Goal: Transaction & Acquisition: Purchase product/service

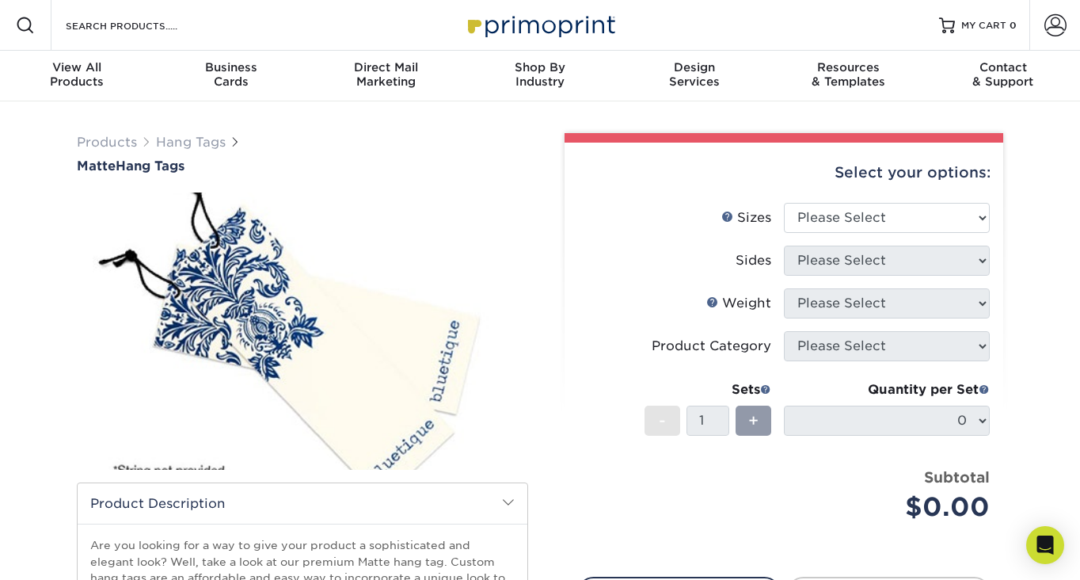
scroll to position [1, 0]
click at [922, 226] on select "Please Select 1.5" x 3.5" 1.75" x 3.5" 2" x 2" 2" x 3.5" 2" x 4" 2" x 6" 2.5" x…" at bounding box center [887, 217] width 206 height 30
click at [729, 216] on link "Sizes Help" at bounding box center [727, 215] width 13 height 13
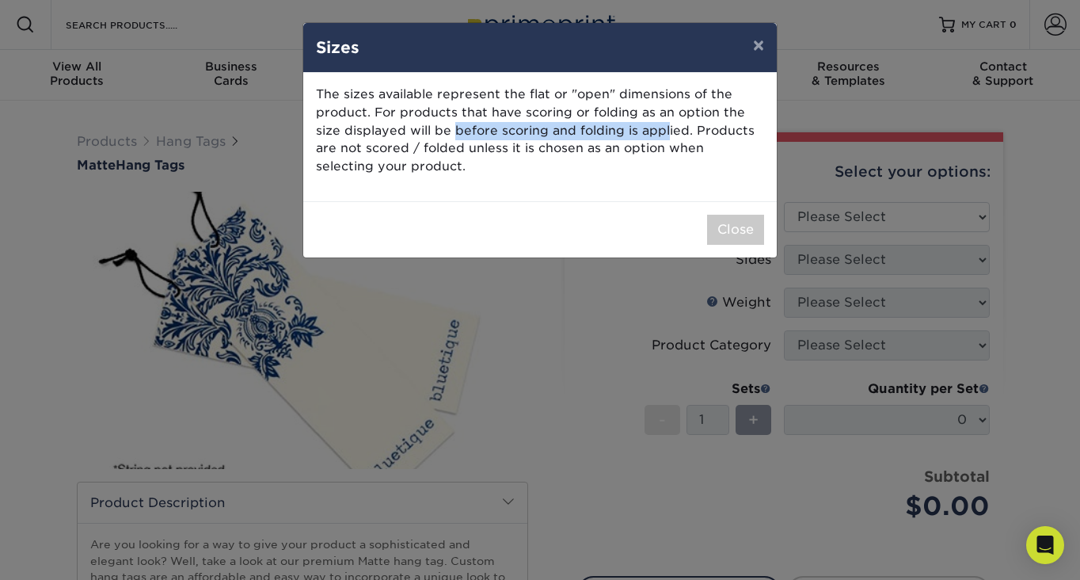
drag, startPoint x: 456, startPoint y: 130, endPoint x: 667, endPoint y: 122, distance: 211.5
click at [667, 122] on p "The sizes available represent the flat or "open" dimensions of the product. For…" at bounding box center [540, 131] width 448 height 90
click at [610, 154] on p "The sizes available represent the flat or "open" dimensions of the product. For…" at bounding box center [540, 131] width 448 height 90
click at [754, 47] on button "×" at bounding box center [758, 45] width 36 height 44
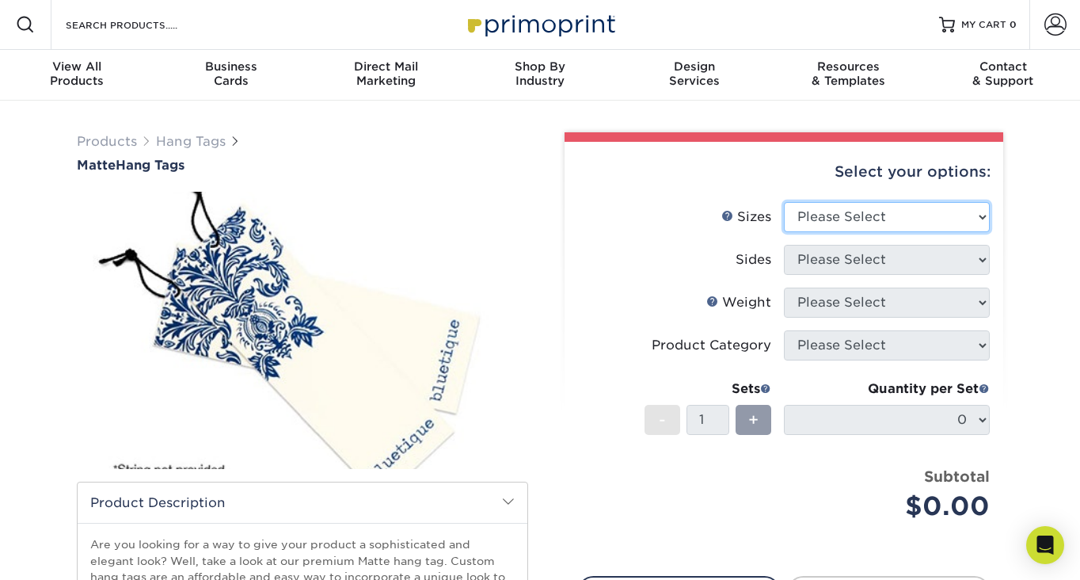
click at [802, 215] on select "Please Select 1.5" x 3.5" 1.75" x 3.5" 2" x 2" 2" x 3.5" 2" x 4" 2" x 6" 2.5" x…" at bounding box center [887, 217] width 206 height 30
click at [812, 228] on select "Please Select 1.5" x 3.5" 1.75" x 3.5" 2" x 2" 2" x 3.5" 2" x 4" 2" x 6" 2.5" x…" at bounding box center [887, 217] width 206 height 30
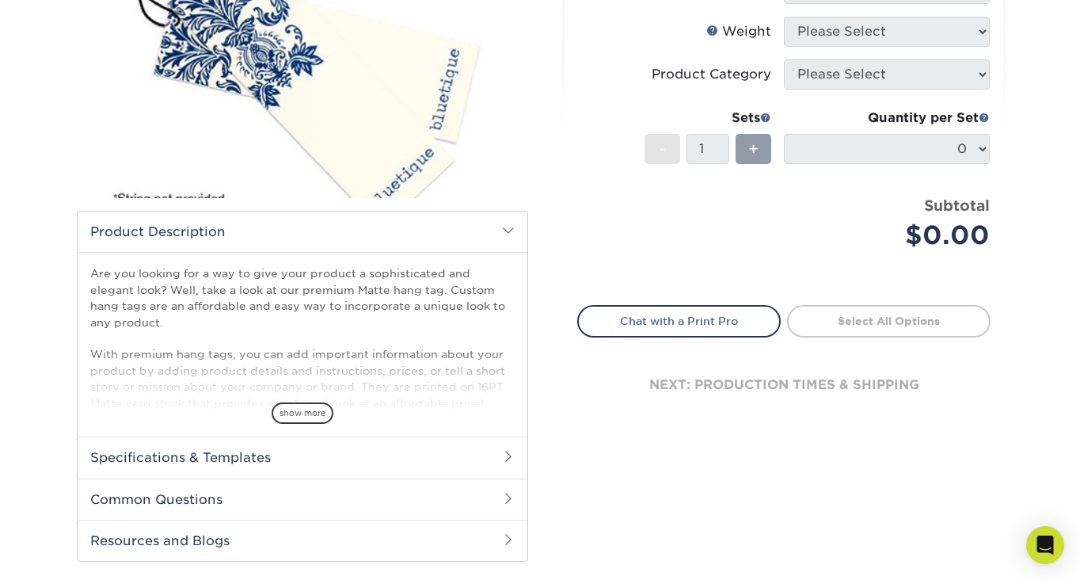
scroll to position [276, 0]
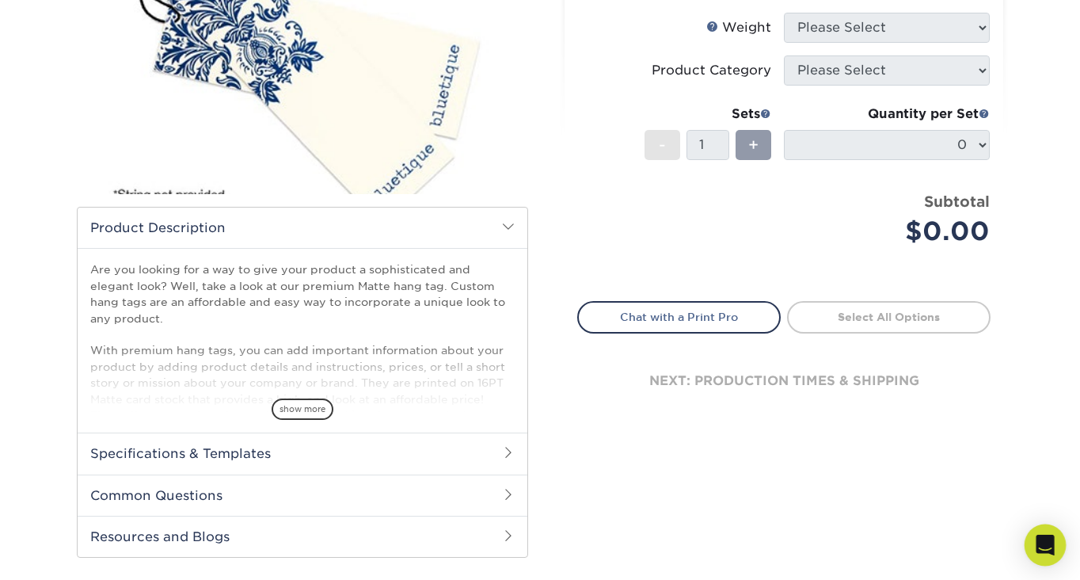
click at [1051, 552] on icon "Open Intercom Messenger" at bounding box center [1045, 544] width 18 height 21
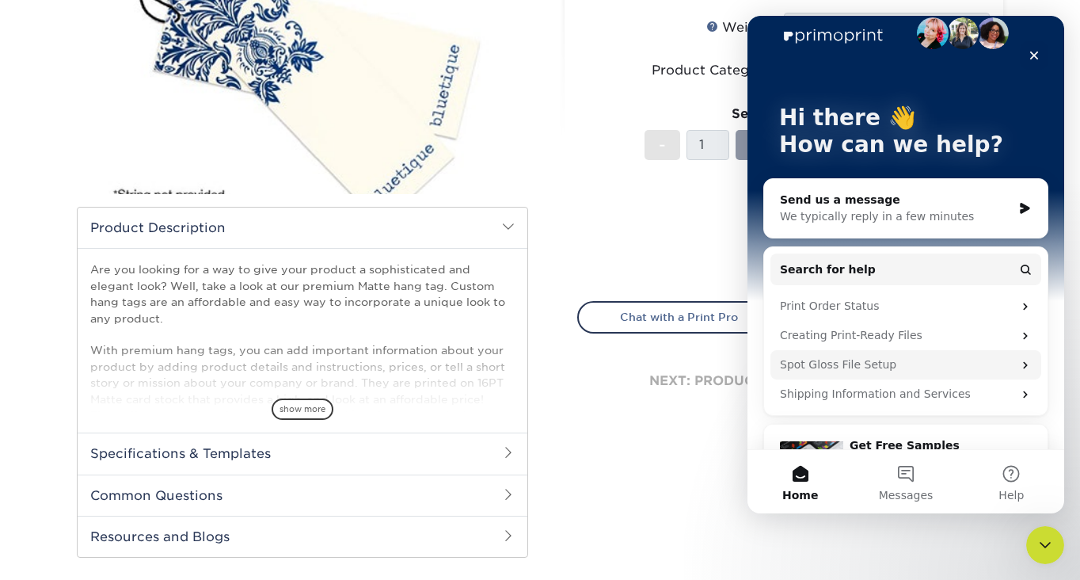
scroll to position [0, 0]
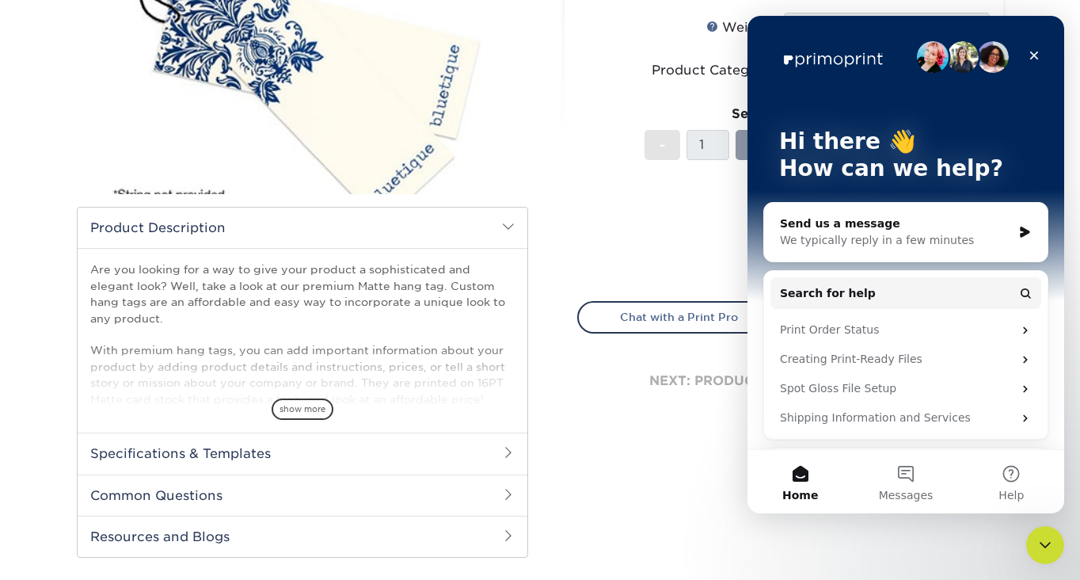
click at [665, 463] on div "Select your options: Sizes Help Sizes Please Select 1.5" x 3.5" 2" x 2" -" at bounding box center [777, 216] width 475 height 719
click at [1037, 55] on icon "Close" at bounding box center [1034, 55] width 13 height 13
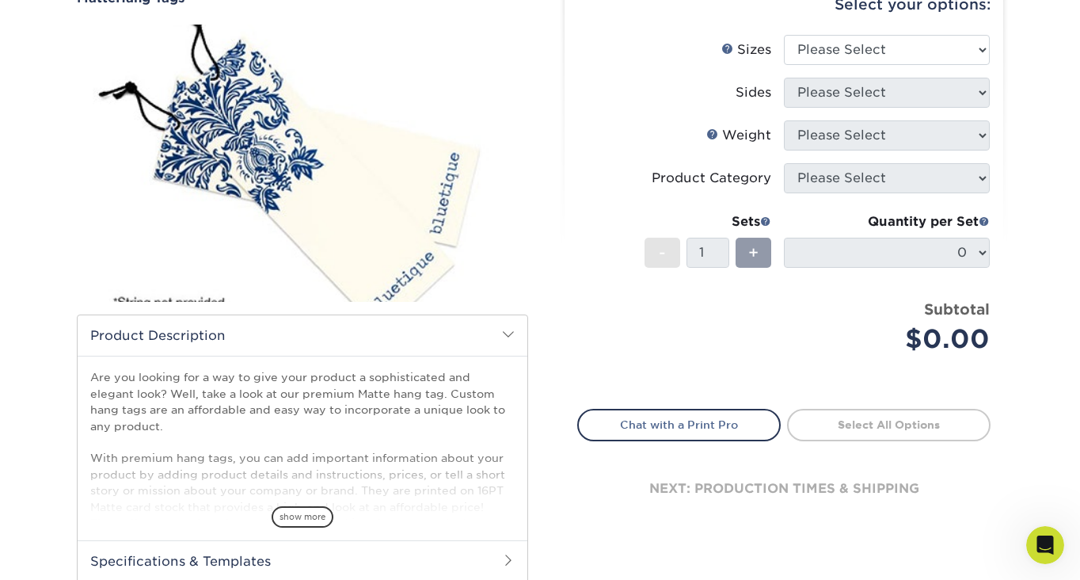
scroll to position [162, 0]
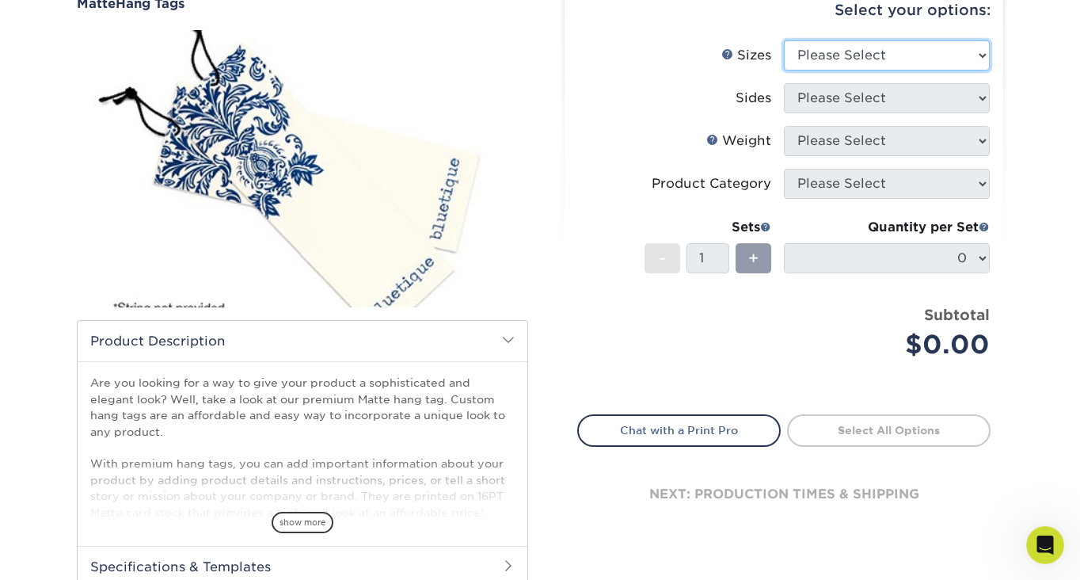
click at [817, 66] on select "Please Select 1.5" x 3.5" 1.75" x 3.5" 2" x 2" 2" x 3.5" 2" x 4" 2" x 6" 2.5" x…" at bounding box center [887, 55] width 206 height 30
select select "2.00x6.00"
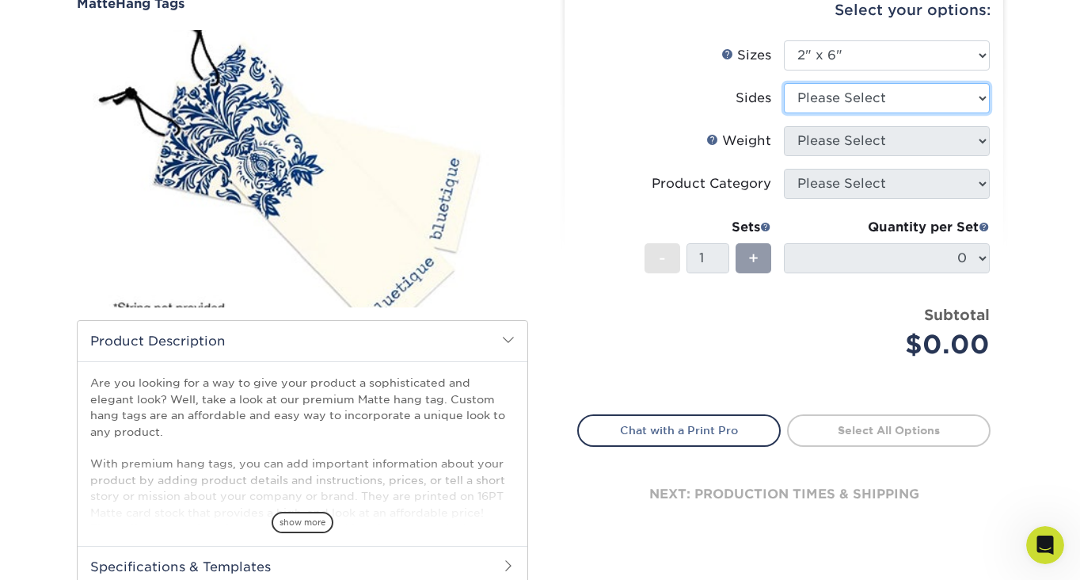
click at [872, 95] on select "Please Select Print Both Sides Print Front Only" at bounding box center [887, 98] width 206 height 30
select select "13abbda7-1d64-4f25-8bb2-c179b224825d"
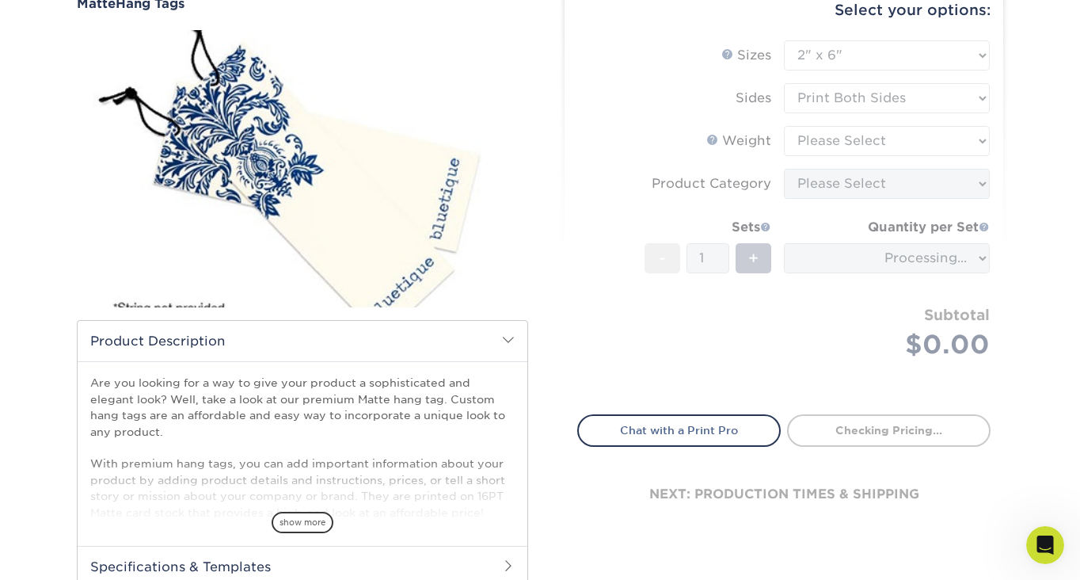
click at [883, 143] on form "Sizes Help Sizes Please Select 1.5" x 3.5" 1.75" x 3.5" 2" x 2" 2" x 3.5" 2" x …" at bounding box center [783, 217] width 413 height 355
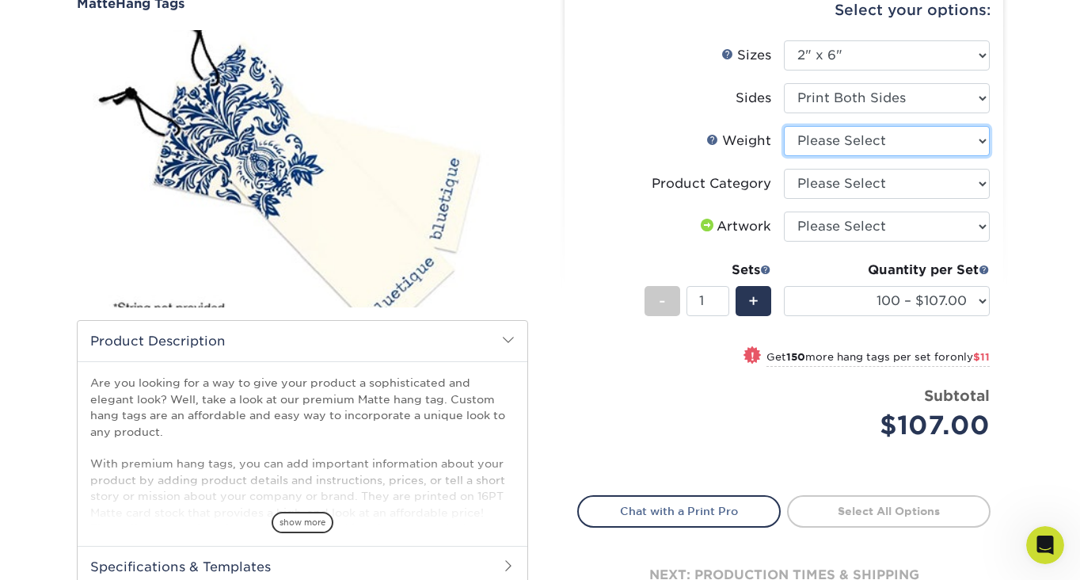
click at [883, 143] on select "Please Select 16PT" at bounding box center [887, 141] width 206 height 30
click at [878, 184] on select "Please Select Hang Tags" at bounding box center [887, 184] width 206 height 30
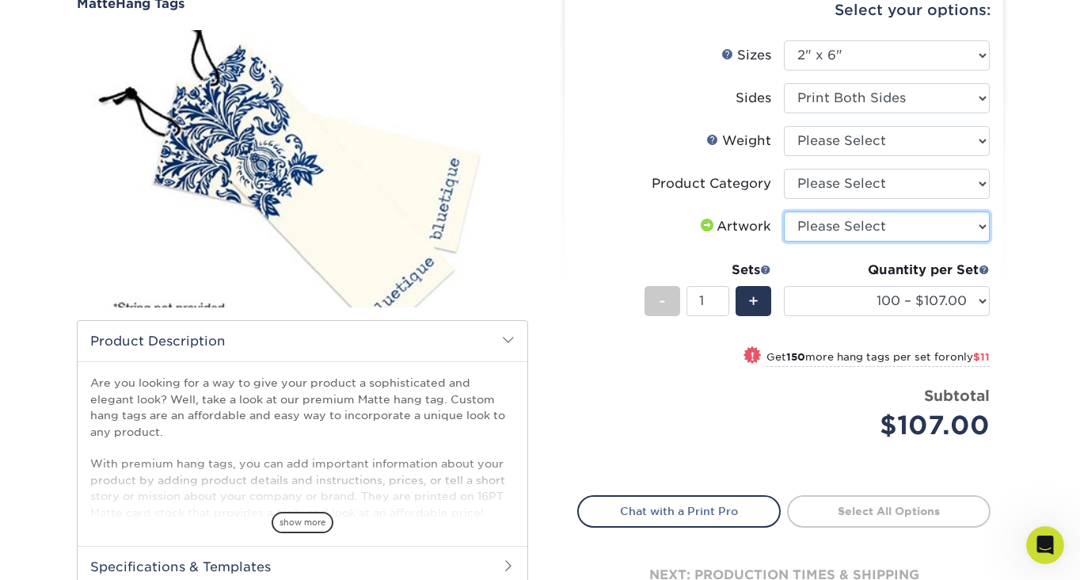
click at [866, 234] on select "Please Select I will upload files I need a design - $75" at bounding box center [887, 226] width 206 height 30
select select "upload"
